Goal: Task Accomplishment & Management: Use online tool/utility

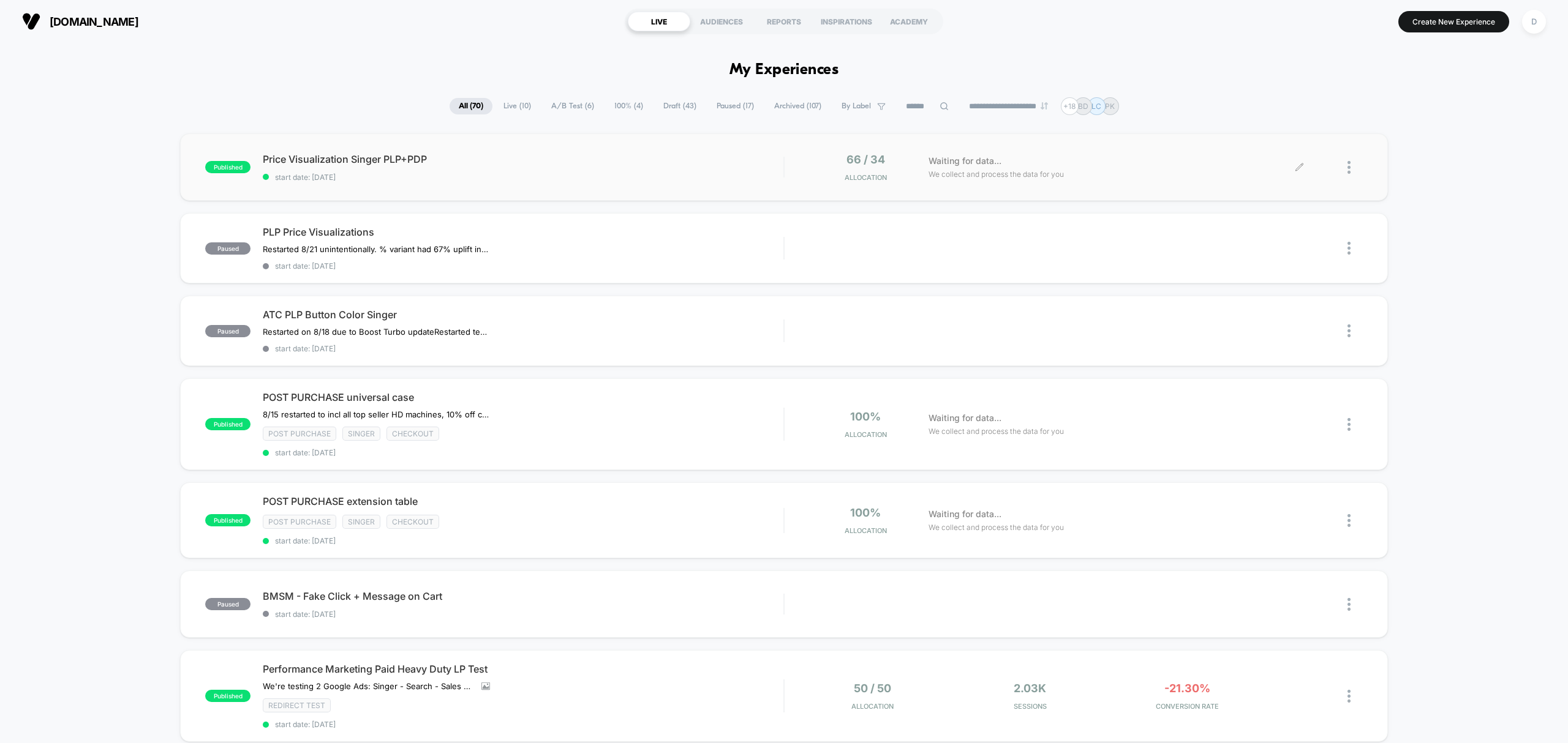
click at [1342, 164] on div at bounding box center [1331, 167] width 63 height 28
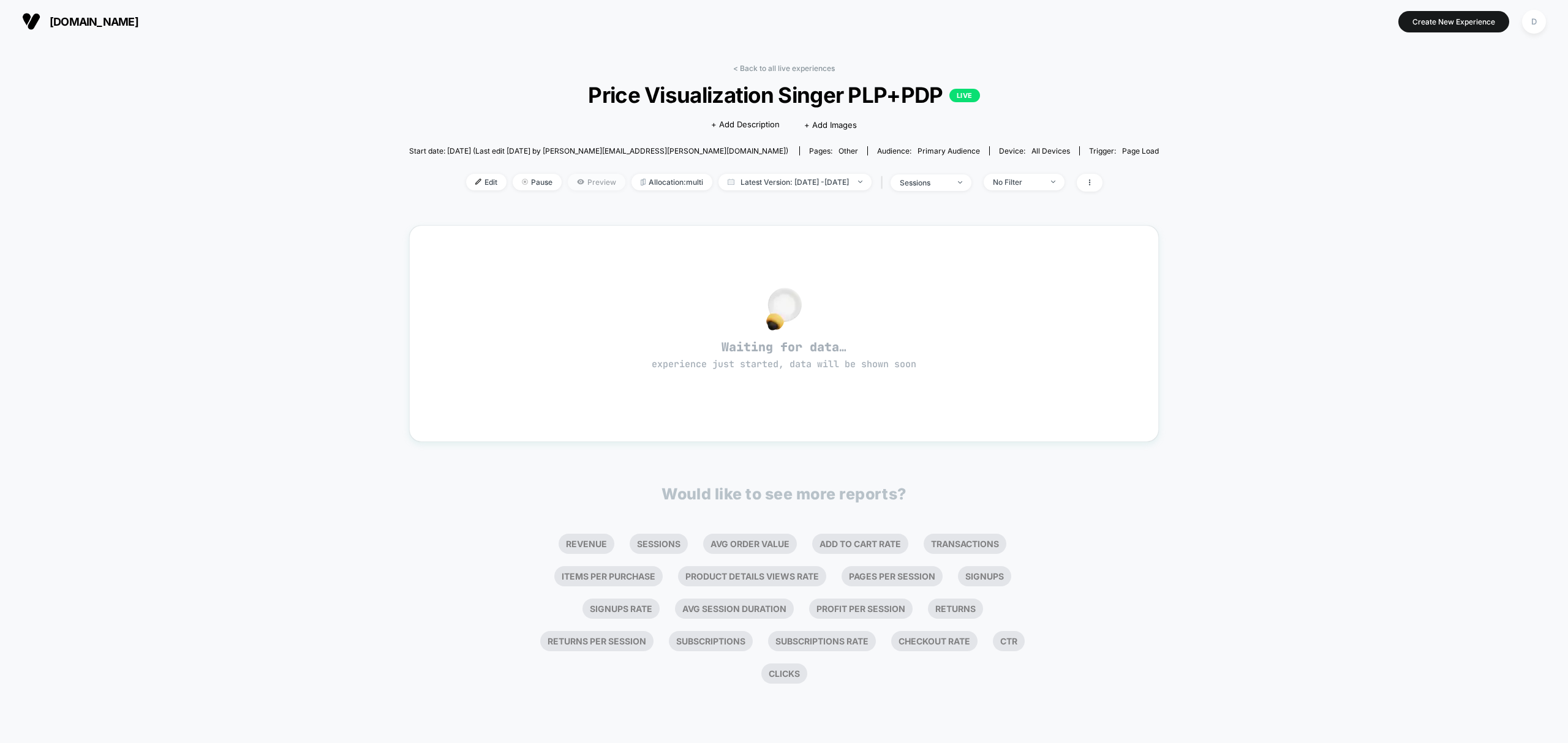
click at [596, 179] on span "Preview" at bounding box center [597, 182] width 58 height 16
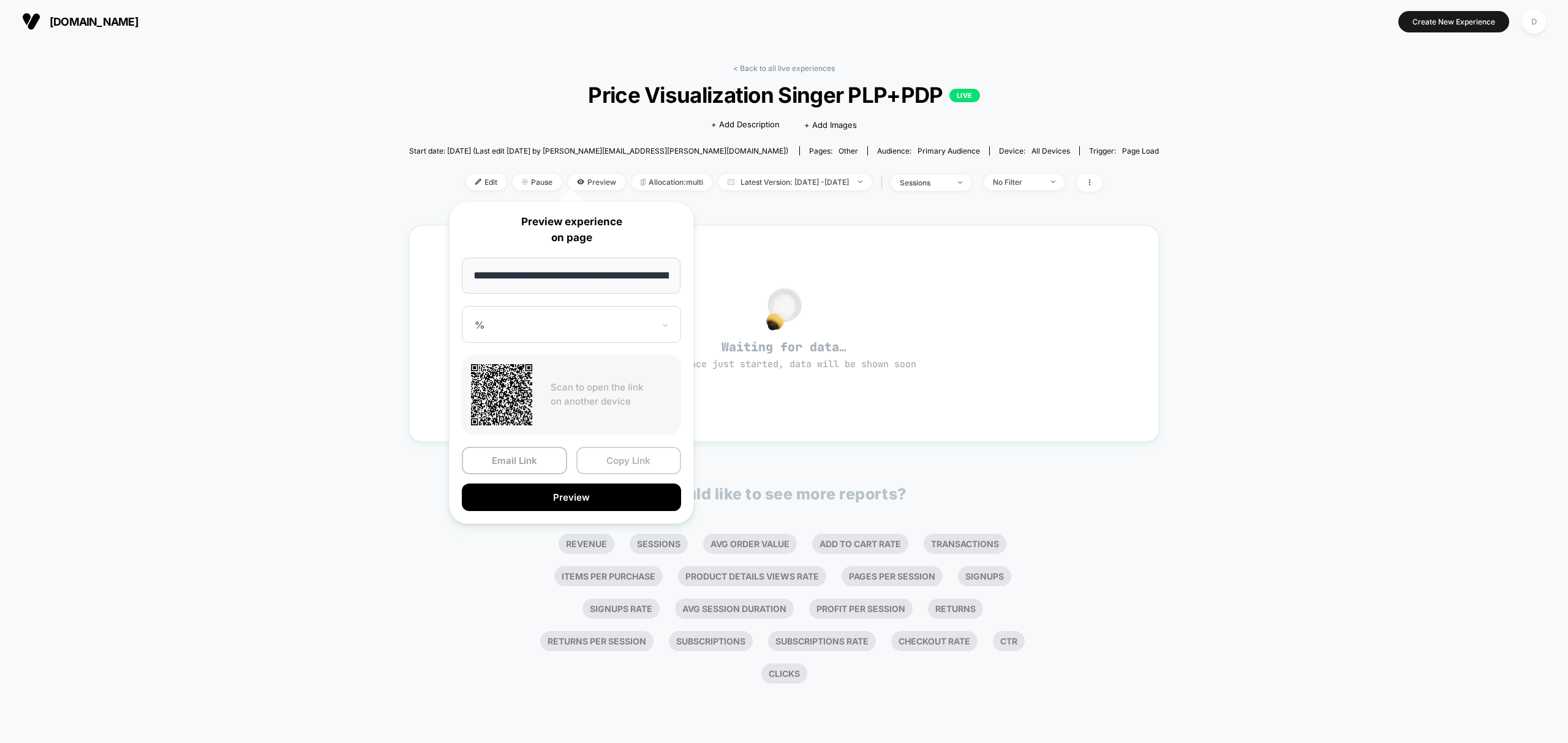
click at [608, 458] on button "Copy Link" at bounding box center [629, 461] width 106 height 28
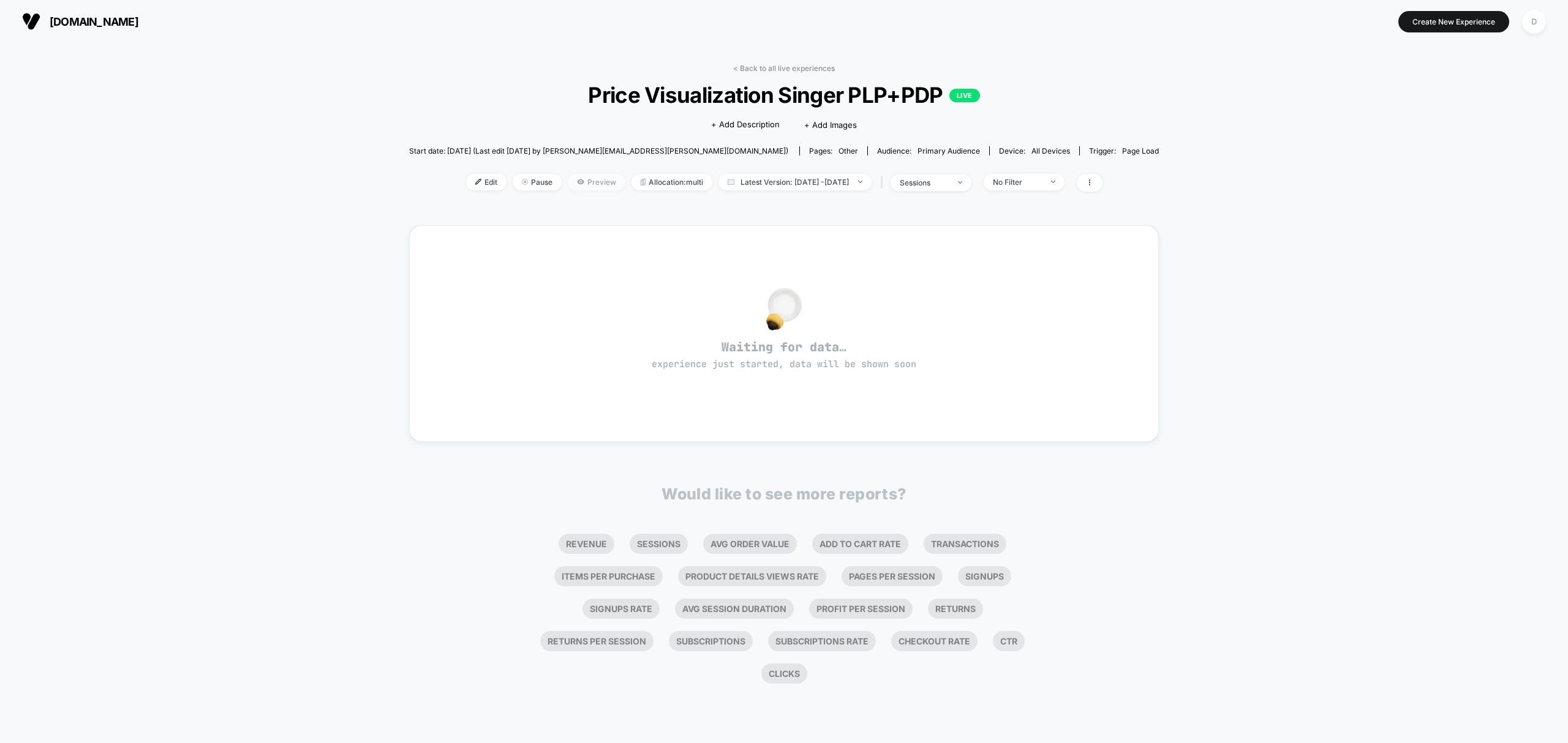
click at [568, 178] on span "Preview" at bounding box center [597, 182] width 58 height 16
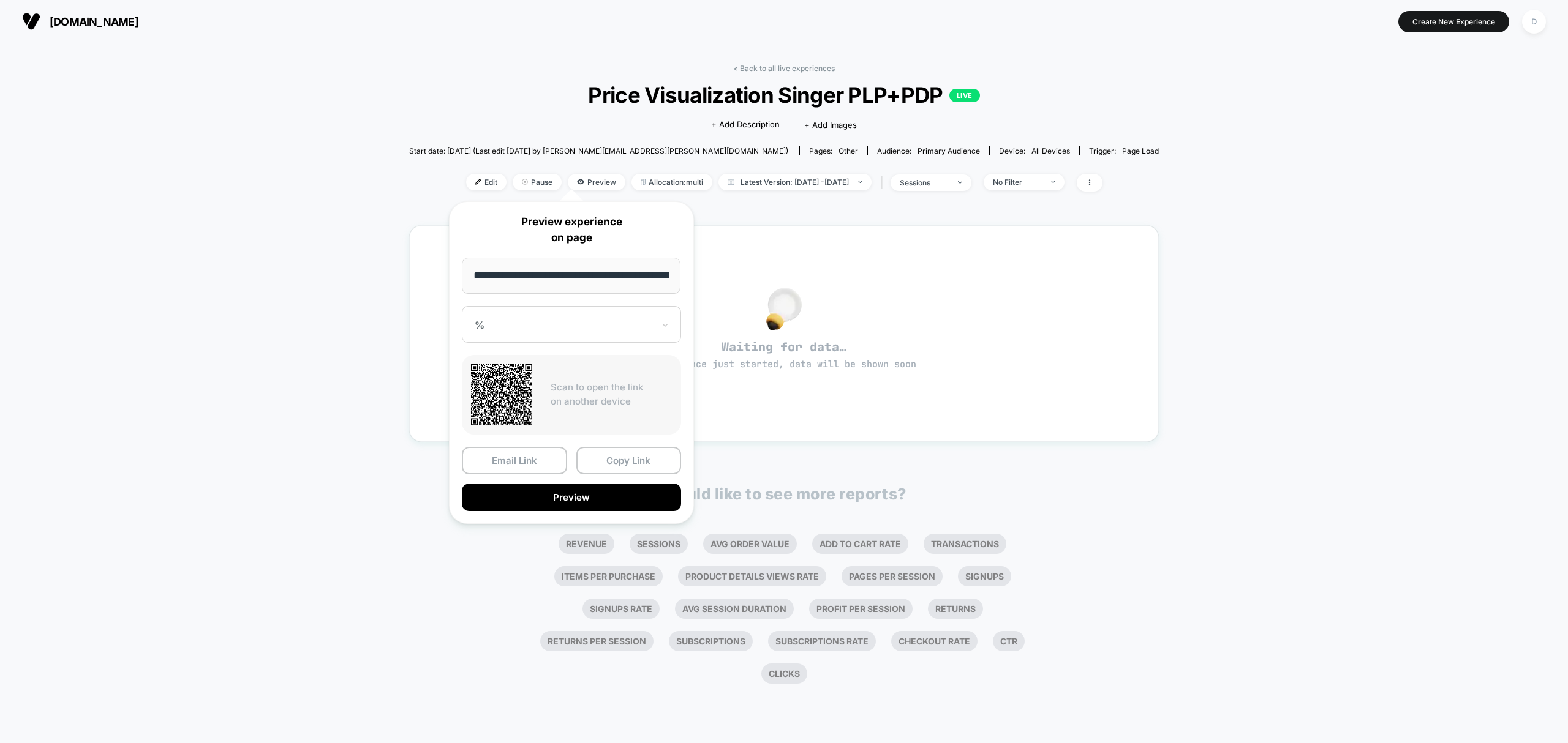
drag, startPoint x: 560, startPoint y: 178, endPoint x: 278, endPoint y: 414, distance: 367.7
click at [278, 414] on div "< Back to all live experiences Price Visualization Singer PLP+PDP LIVE Click to…" at bounding box center [784, 393] width 1568 height 700
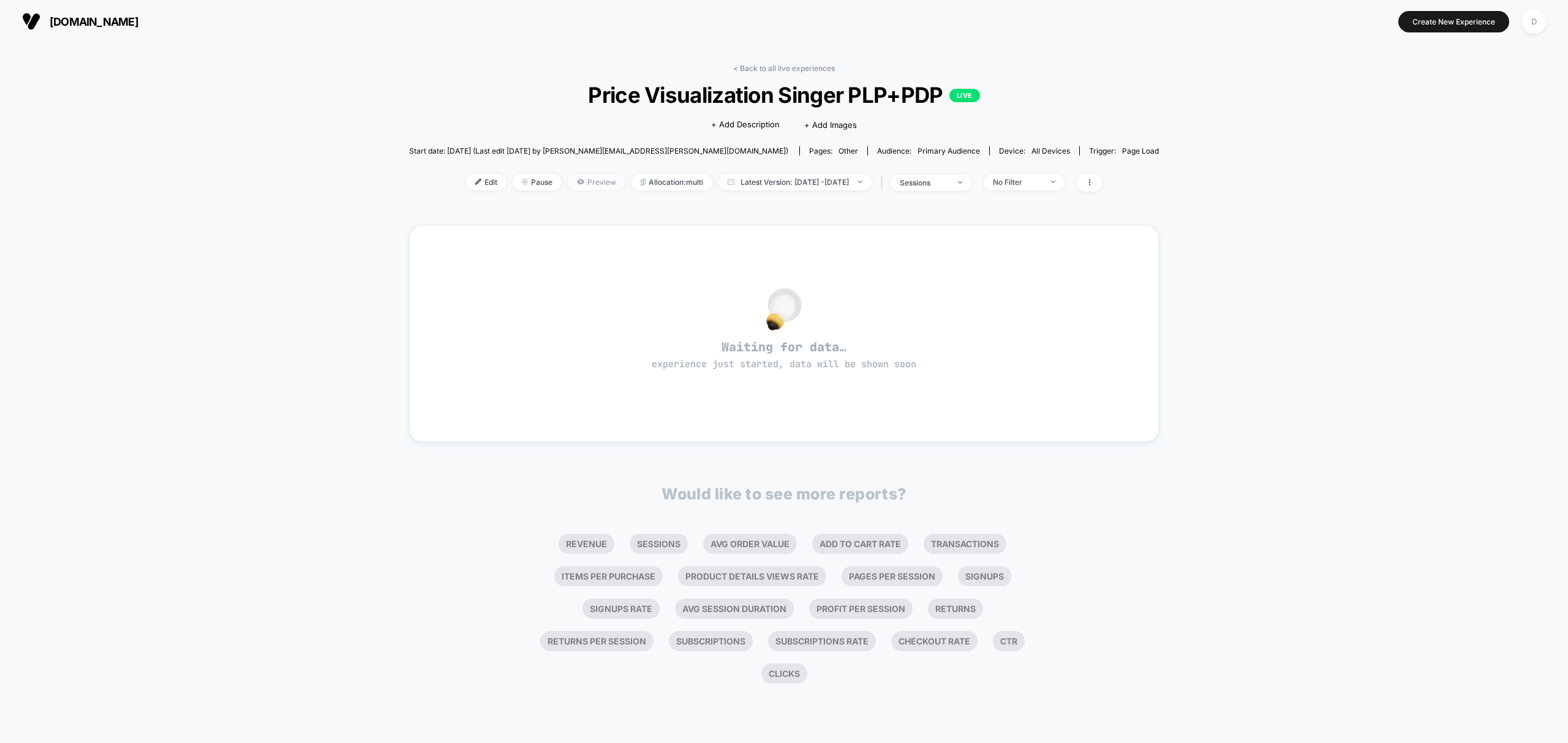
click at [575, 184] on span "Preview" at bounding box center [597, 182] width 58 height 16
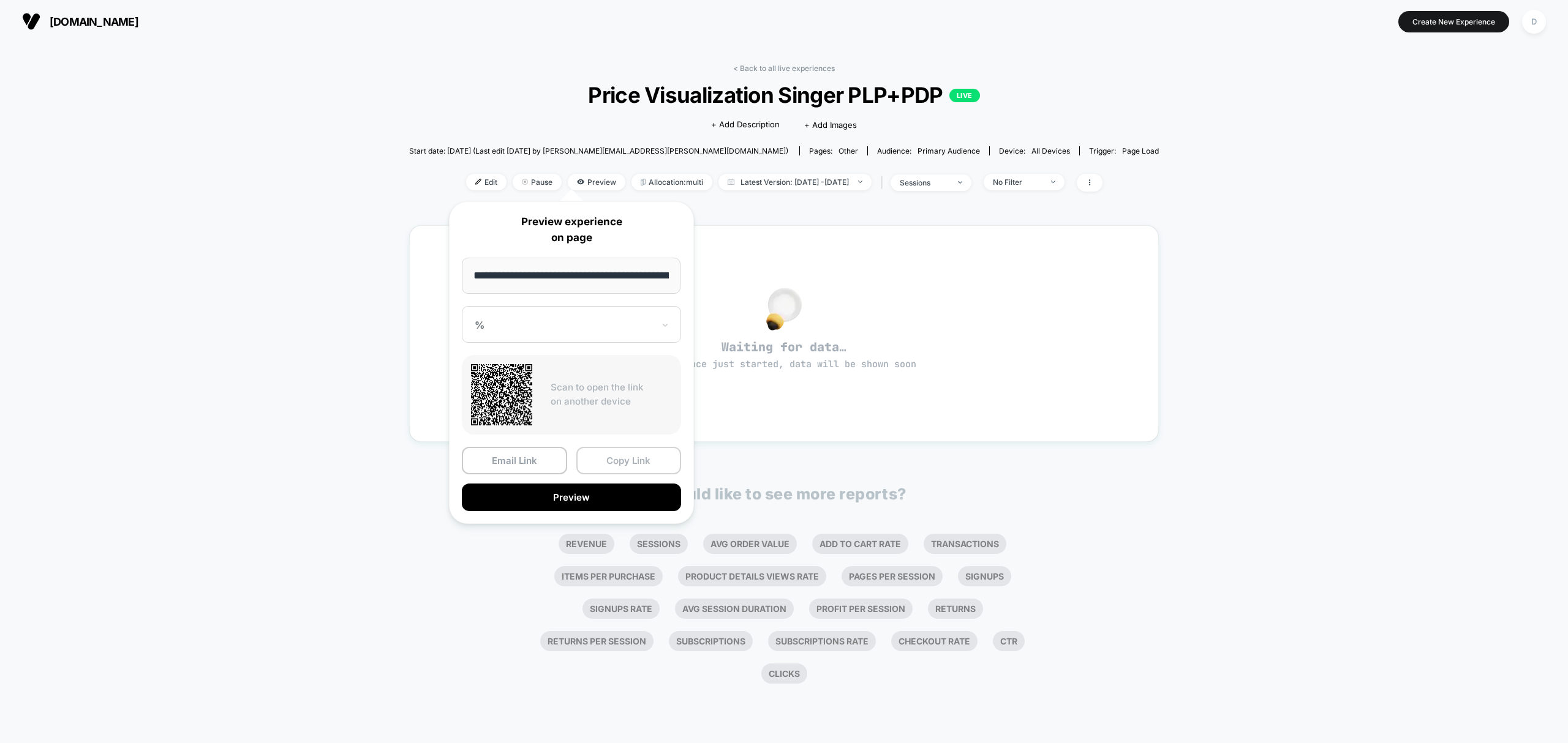
click at [647, 454] on button "Copy Link" at bounding box center [629, 461] width 106 height 28
